Goal: Task Accomplishment & Management: Complete application form

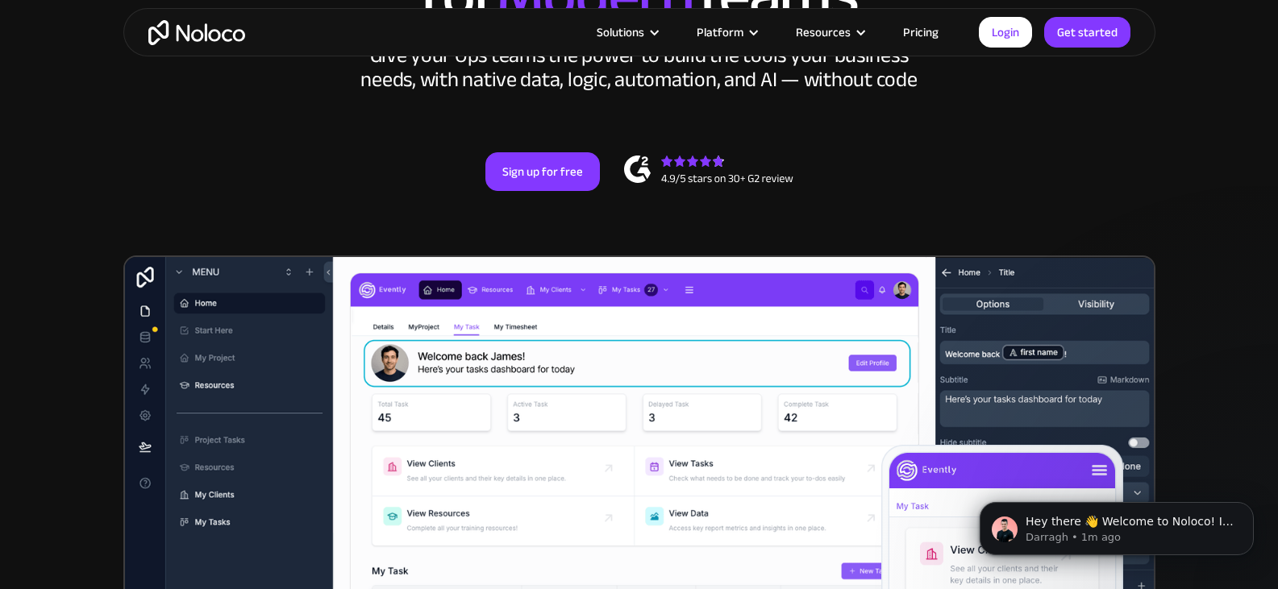
scroll to position [269, 0]
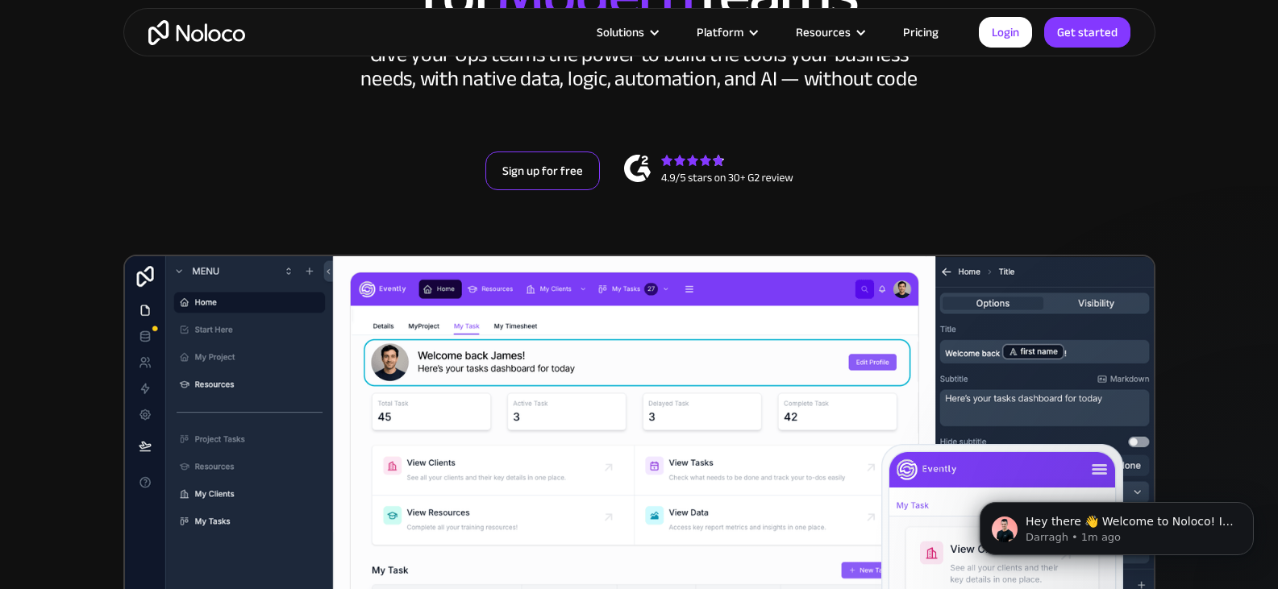
click at [531, 184] on link "Sign up for free" at bounding box center [542, 171] width 115 height 39
click at [545, 150] on div "New: Connect Noloco to Stripe Custom No-Code Business Apps Platform Flexible Bu…" at bounding box center [639, 45] width 1032 height 386
click at [538, 165] on link "Sign up for free" at bounding box center [542, 171] width 115 height 39
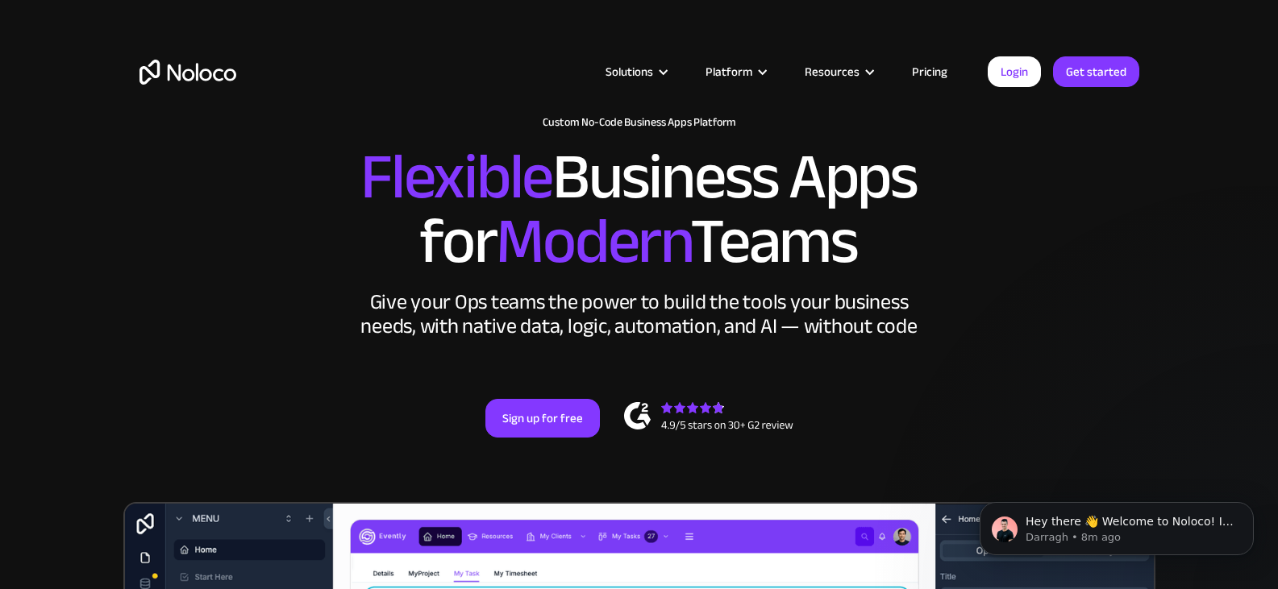
scroll to position [0, 0]
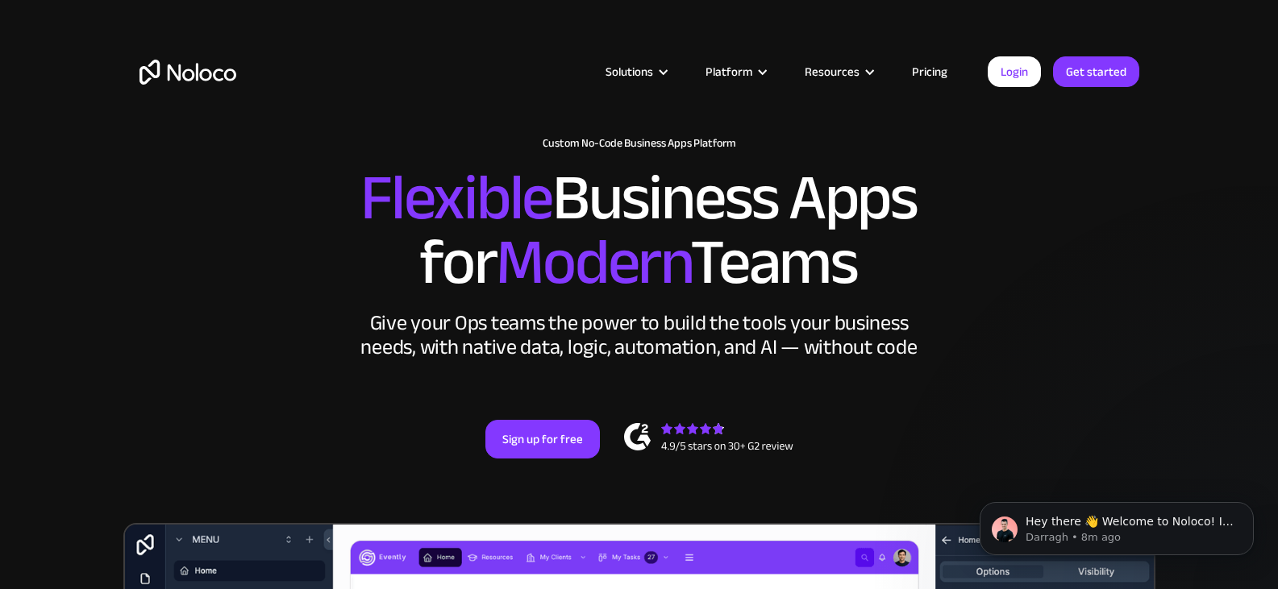
click at [541, 419] on div "New: Connect Noloco to Stripe Custom No-Code Business Apps Platform Flexible Bu…" at bounding box center [639, 314] width 1032 height 386
click at [502, 418] on div "New: Connect Noloco to Stripe Custom No-Code Business Apps Platform Flexible Bu…" at bounding box center [639, 314] width 1032 height 386
click at [502, 429] on link "Sign up for free" at bounding box center [542, 439] width 115 height 39
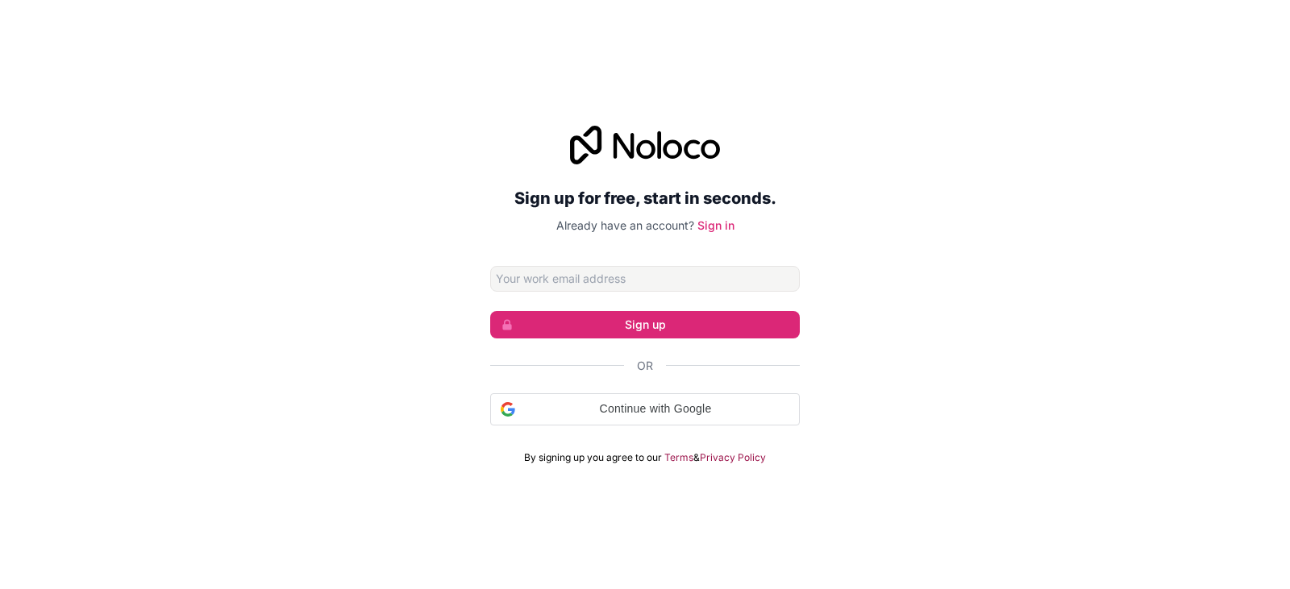
click at [513, 276] on input "Email address" at bounding box center [645, 279] width 310 height 26
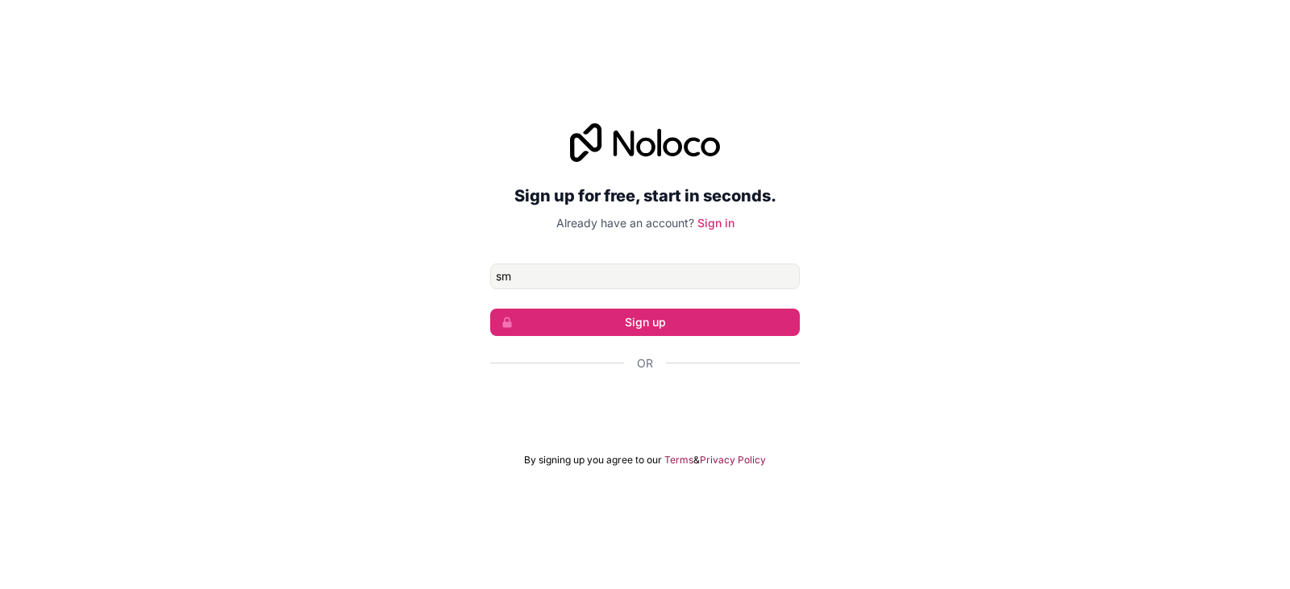
type input "s"
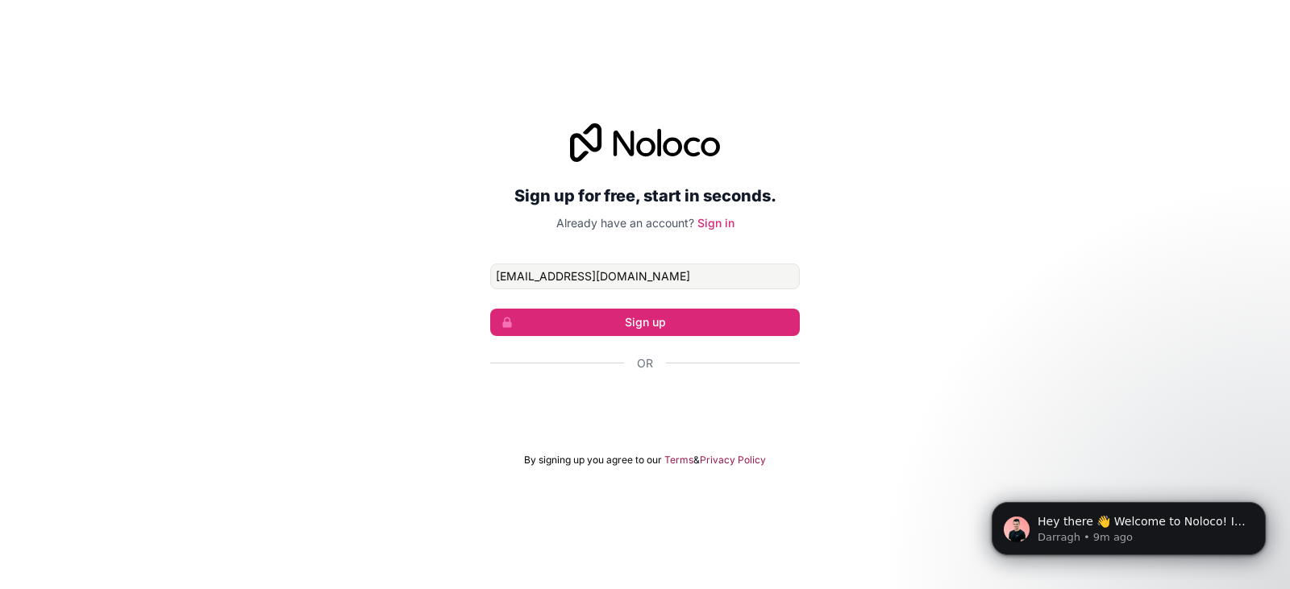
type input "[EMAIL_ADDRESS][DOMAIN_NAME]"
click at [526, 265] on input "[EMAIL_ADDRESS][DOMAIN_NAME]" at bounding box center [645, 277] width 310 height 26
click at [652, 336] on form "[EMAIL_ADDRESS][DOMAIN_NAME] Sign up Or By signing up you agree to our Terms & …" at bounding box center [645, 365] width 310 height 203
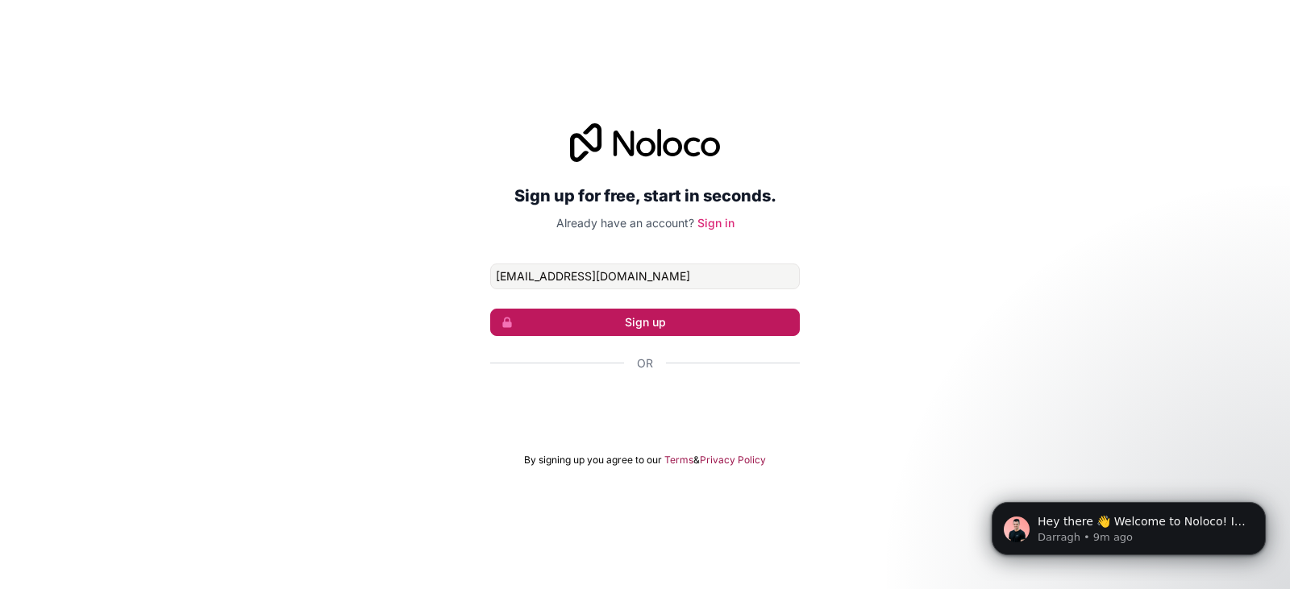
click at [642, 323] on button "Sign up" at bounding box center [645, 322] width 310 height 27
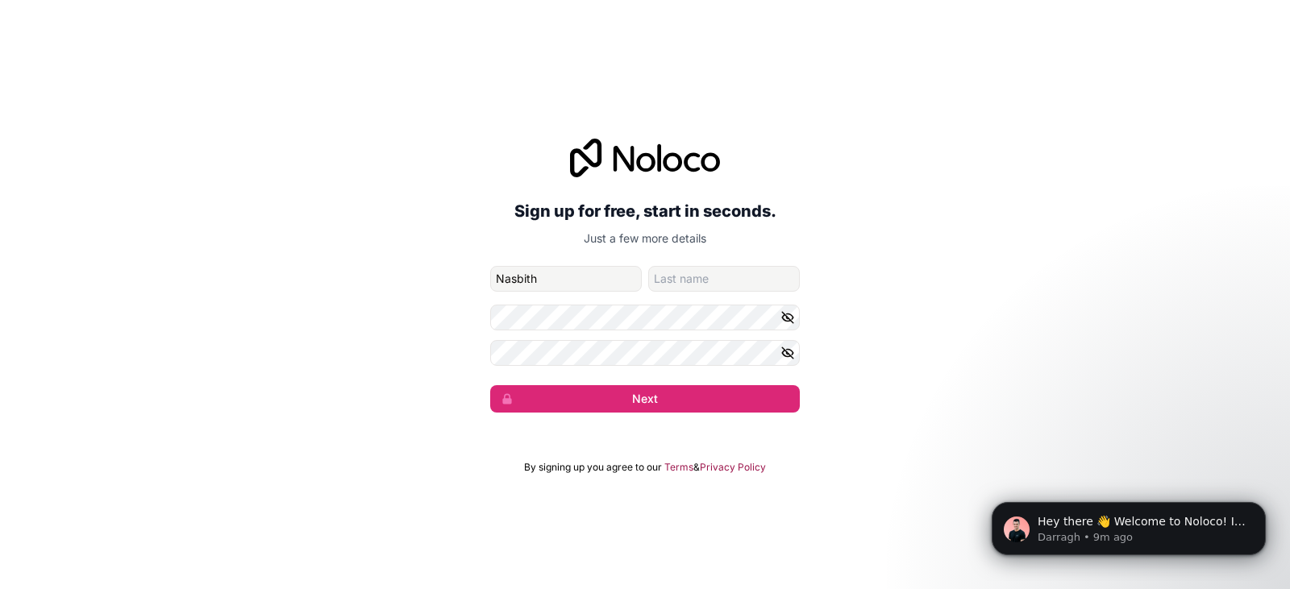
type input "Nasbith"
type input "S"
click at [490, 385] on button "Next" at bounding box center [645, 398] width 310 height 27
type input "Sam"
type input "Nasbith"
